Goal: Navigation & Orientation: Find specific page/section

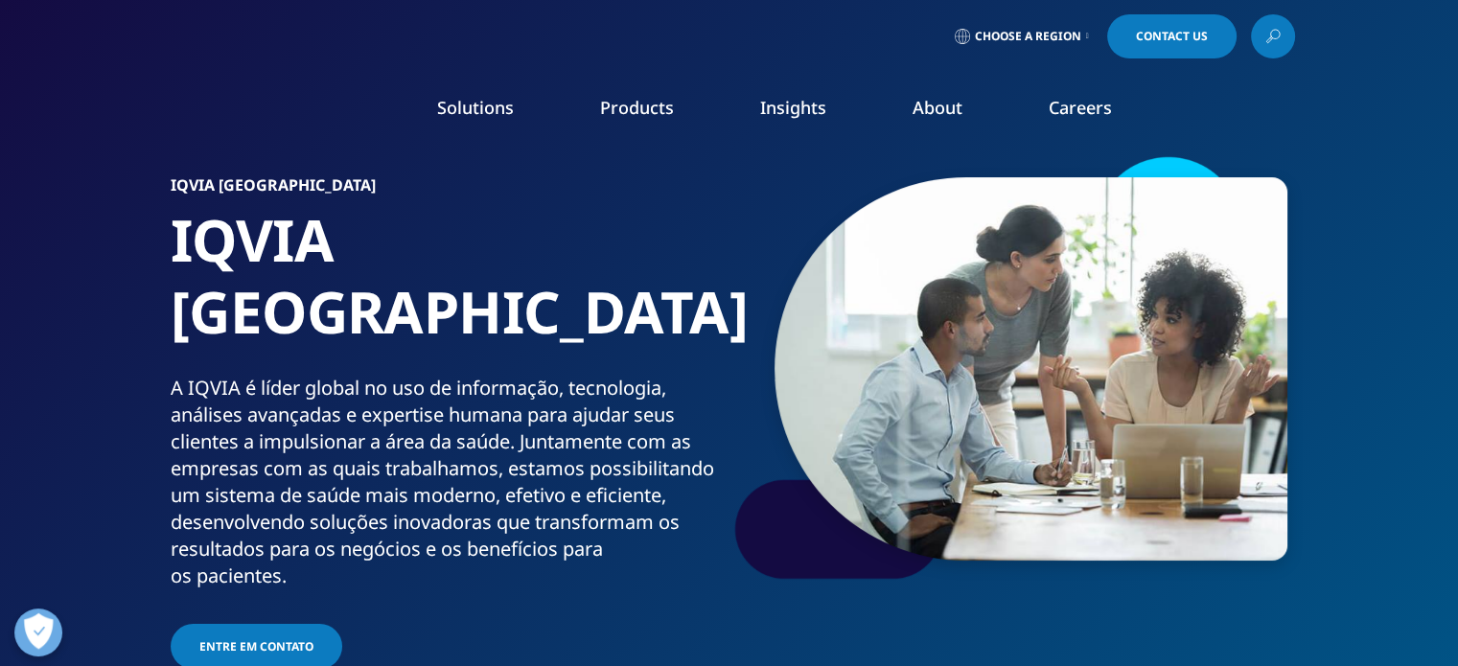
click at [1038, 35] on span "Choose a Region" at bounding box center [1028, 36] width 106 height 15
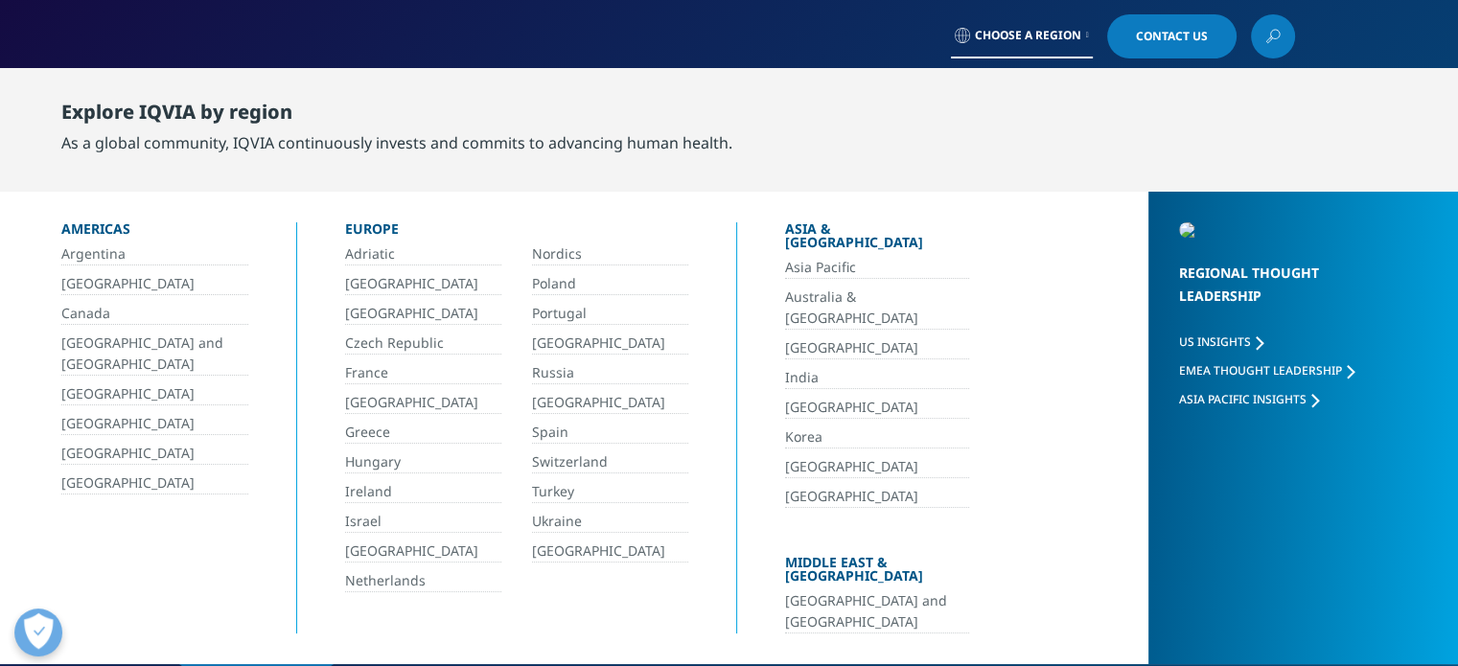
click at [61, 287] on link "[GEOGRAPHIC_DATA]" at bounding box center [154, 284] width 187 height 22
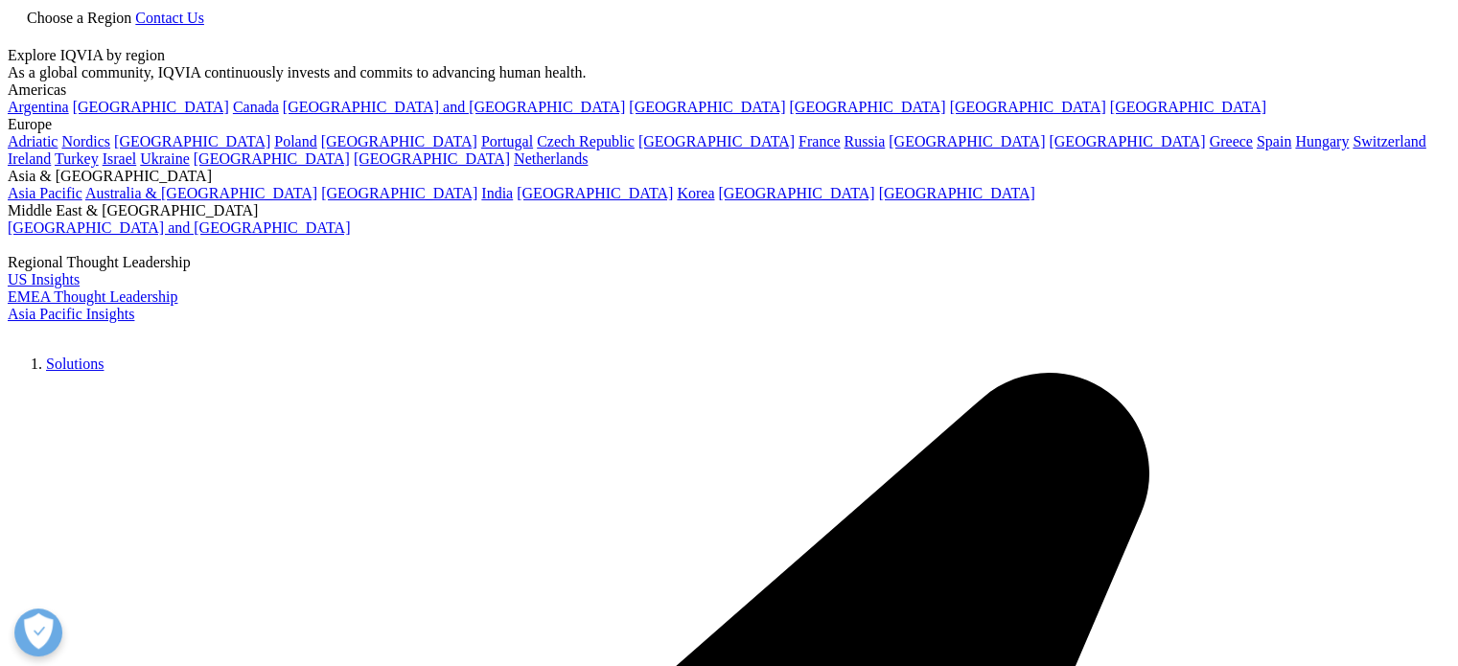
click at [161, 336] on img at bounding box center [84, 336] width 153 height 0
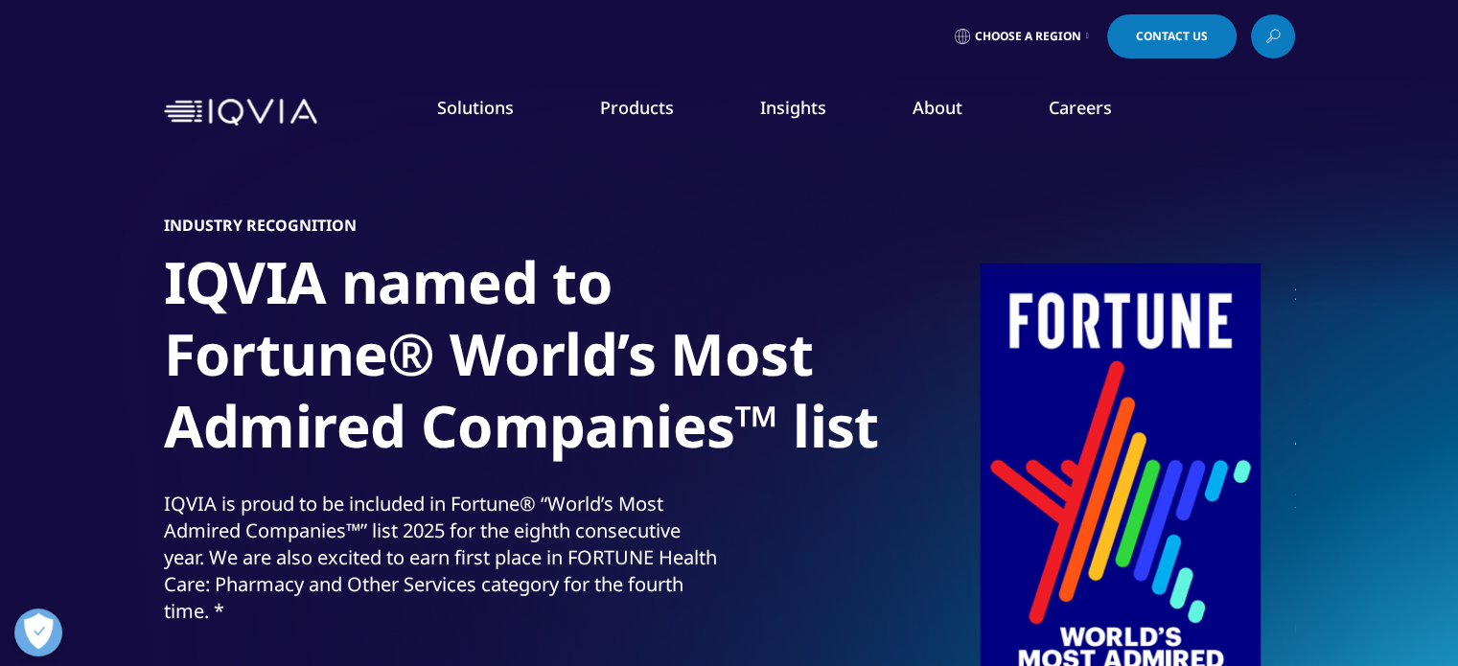
click at [631, 111] on link "Products" at bounding box center [637, 107] width 74 height 23
